Goal: Find specific page/section: Find specific page/section

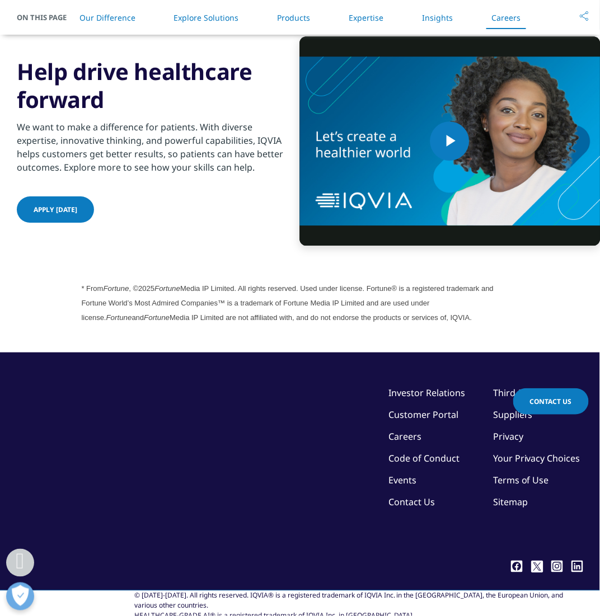
scroll to position [2903, 0]
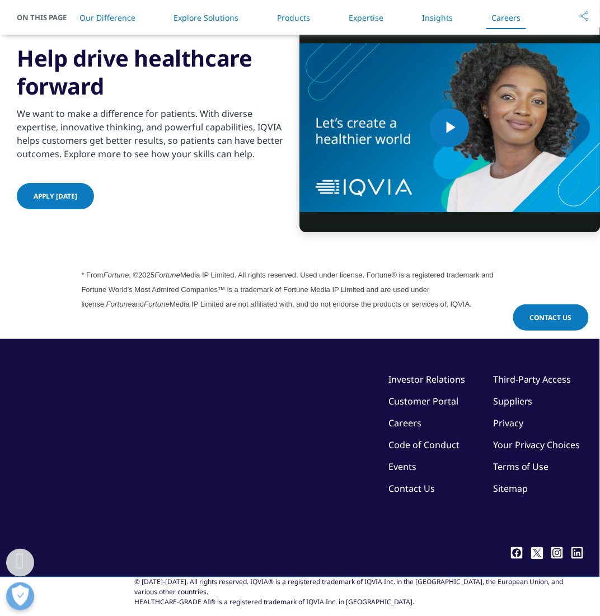
click at [408, 400] on link "Customer Portal" at bounding box center [423, 401] width 70 height 12
